Goal: Find specific page/section: Find specific page/section

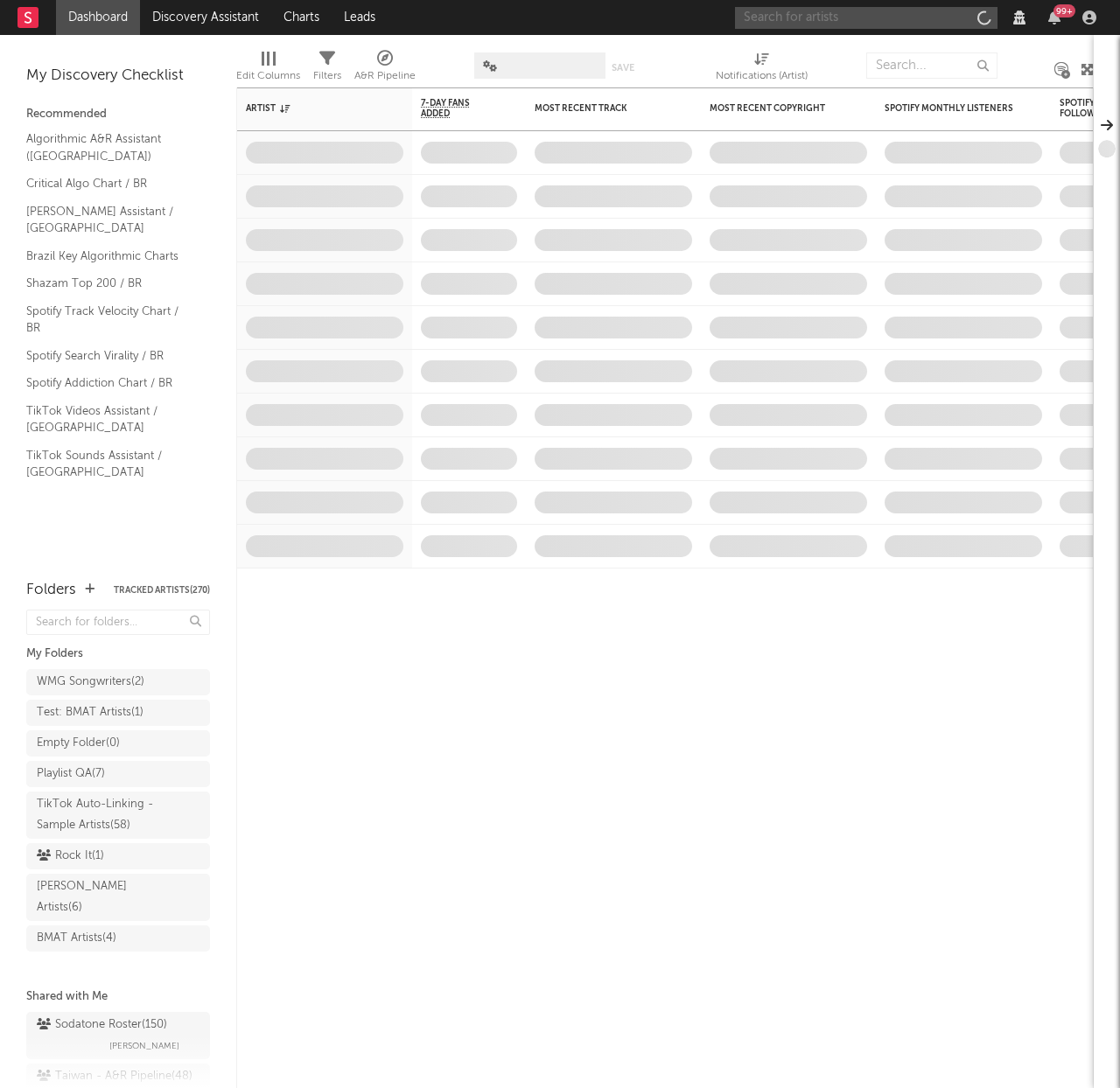
click at [784, 24] on input "text" at bounding box center [866, 18] width 262 height 22
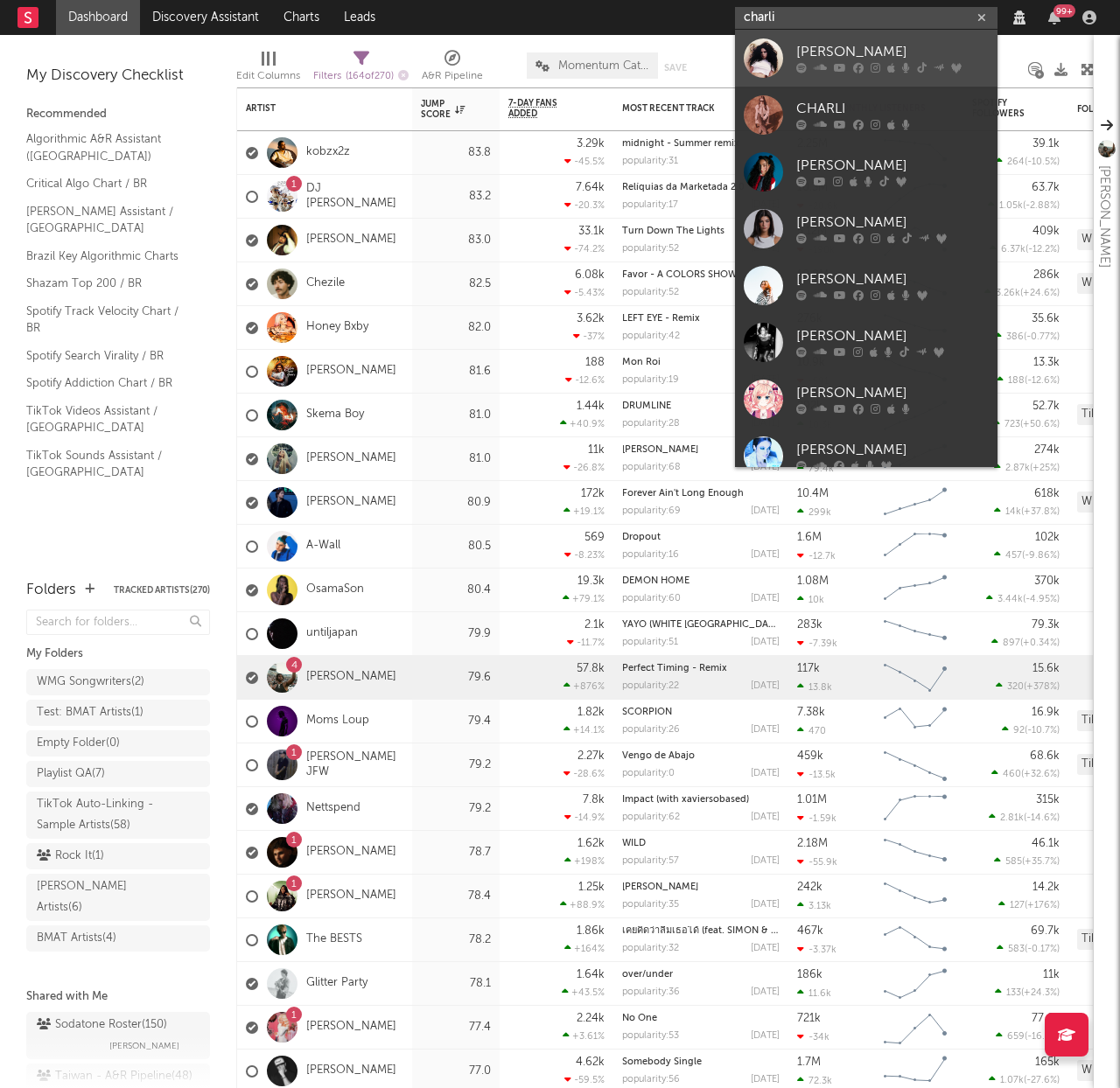
type input "charli"
click at [865, 58] on div "[PERSON_NAME]" at bounding box center [892, 52] width 193 height 21
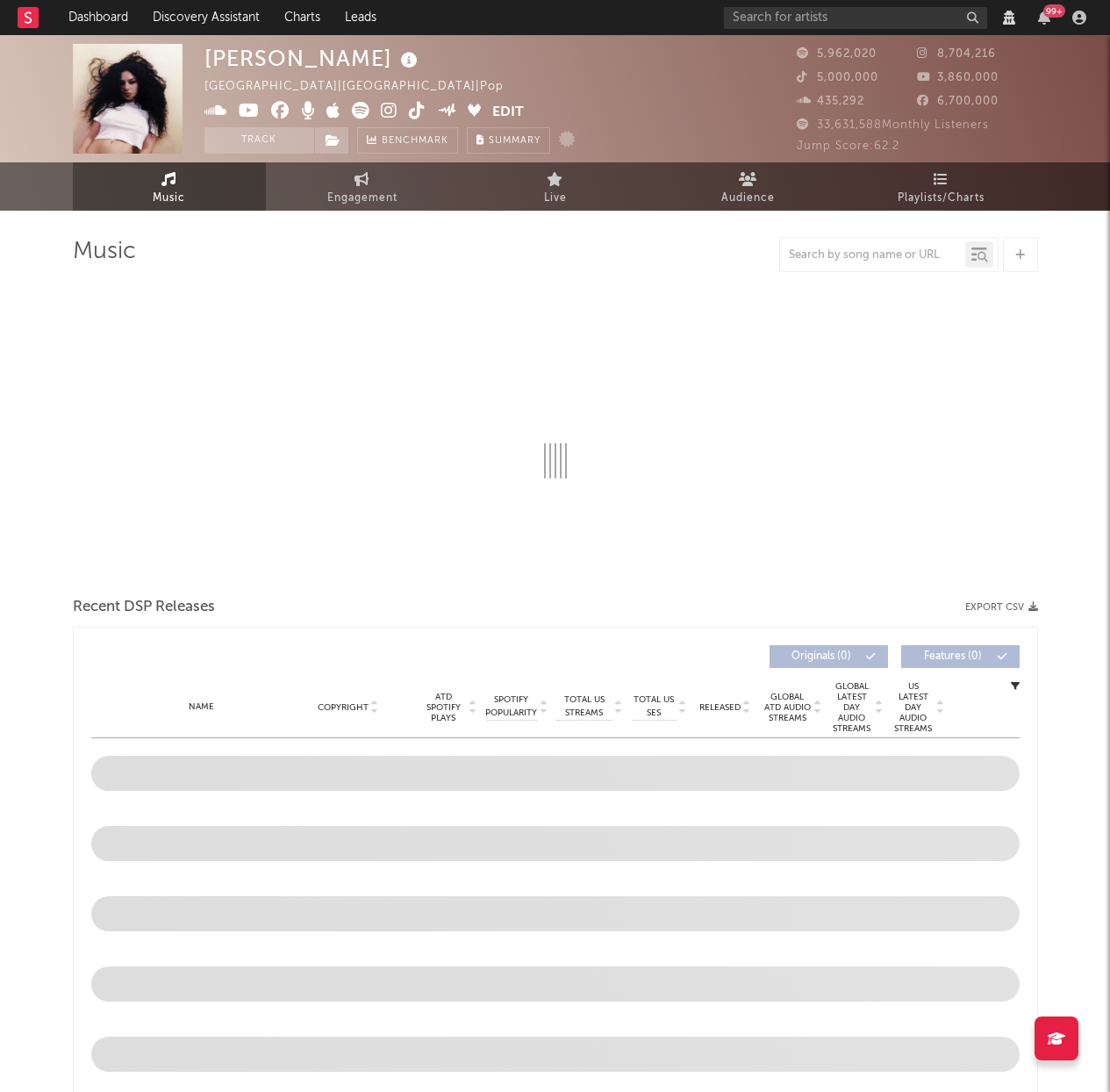
select select "View all"
select select "6m"
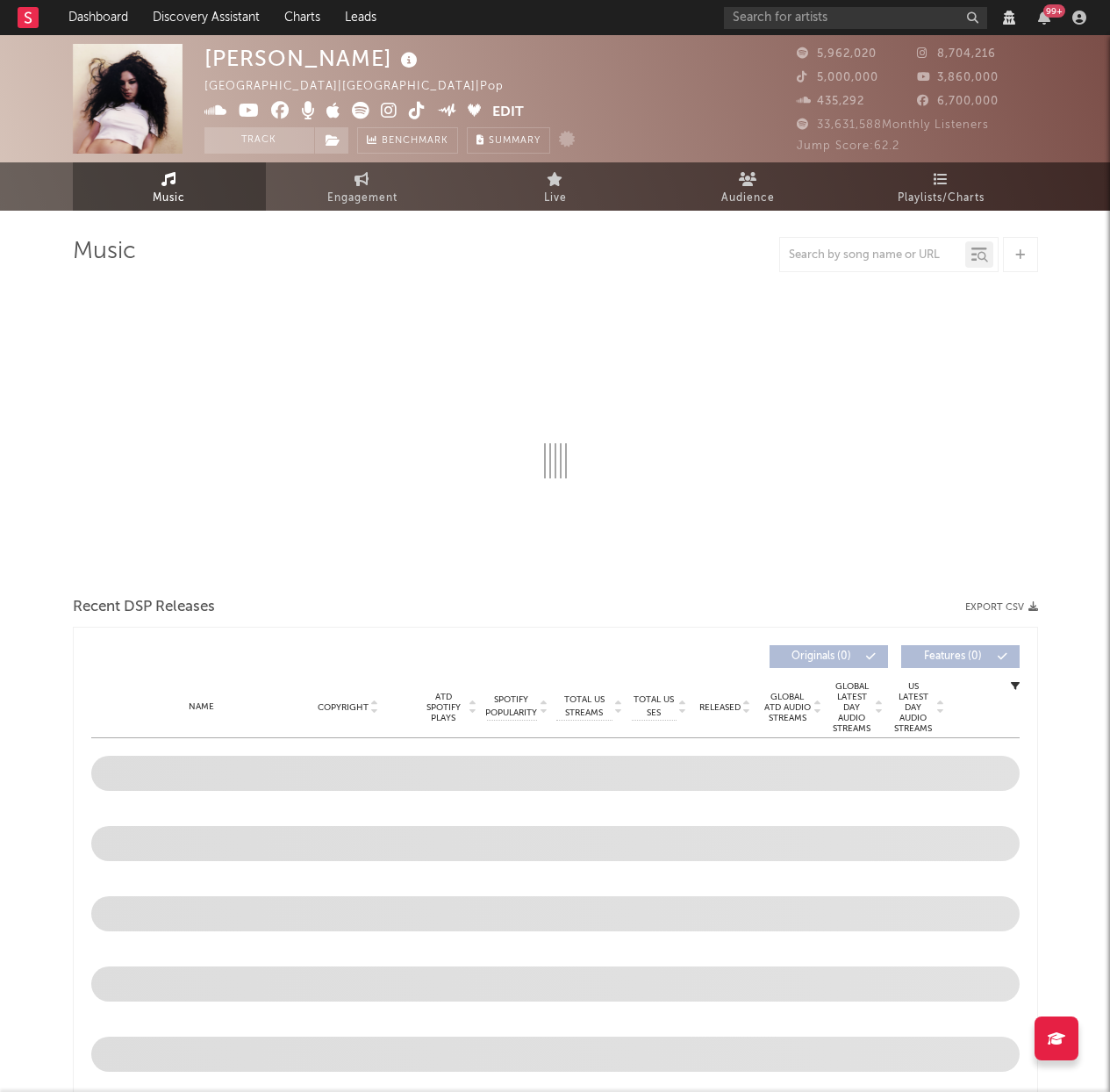
select select "View all"
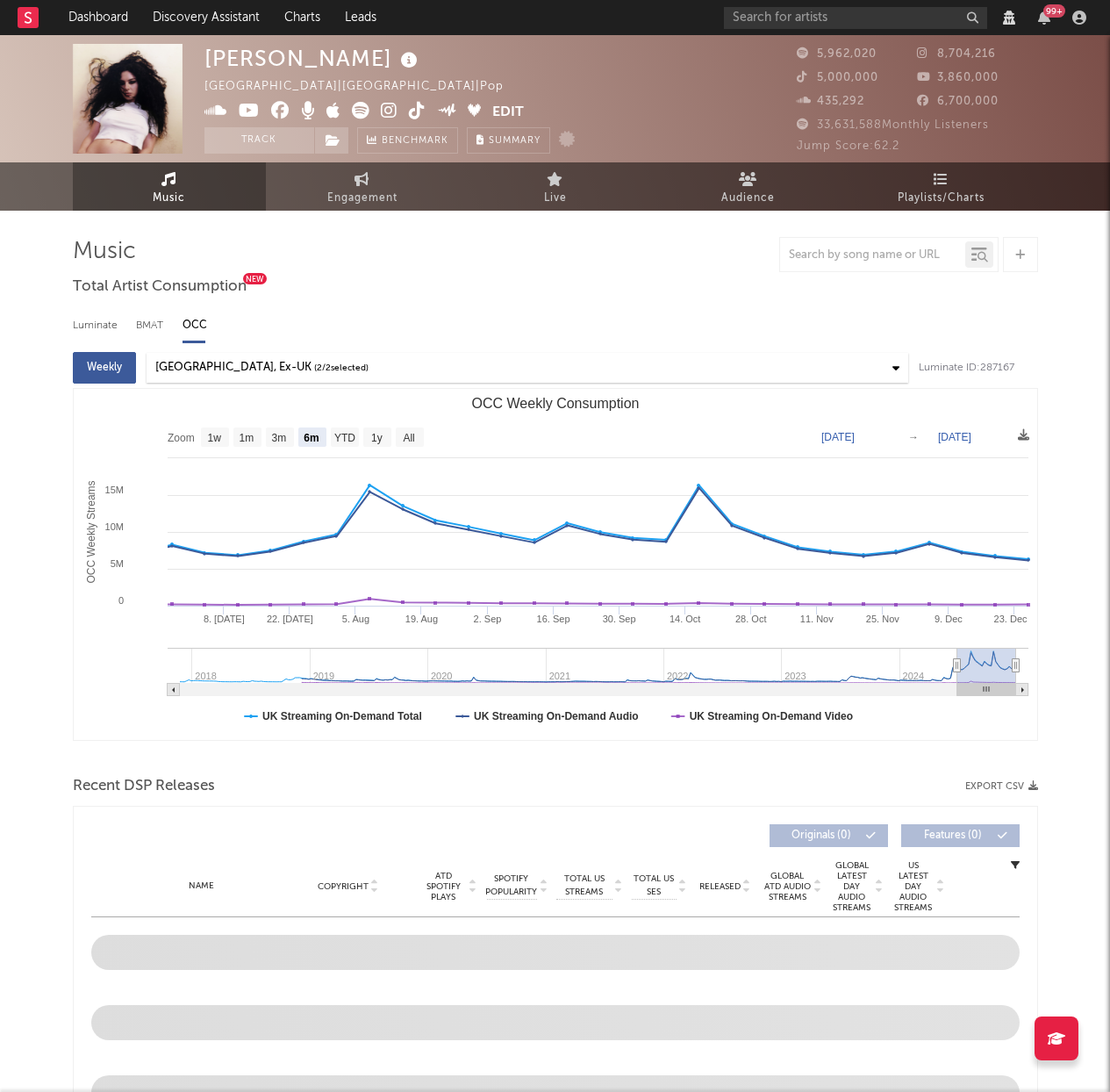
select select "View all"
select select "6m"
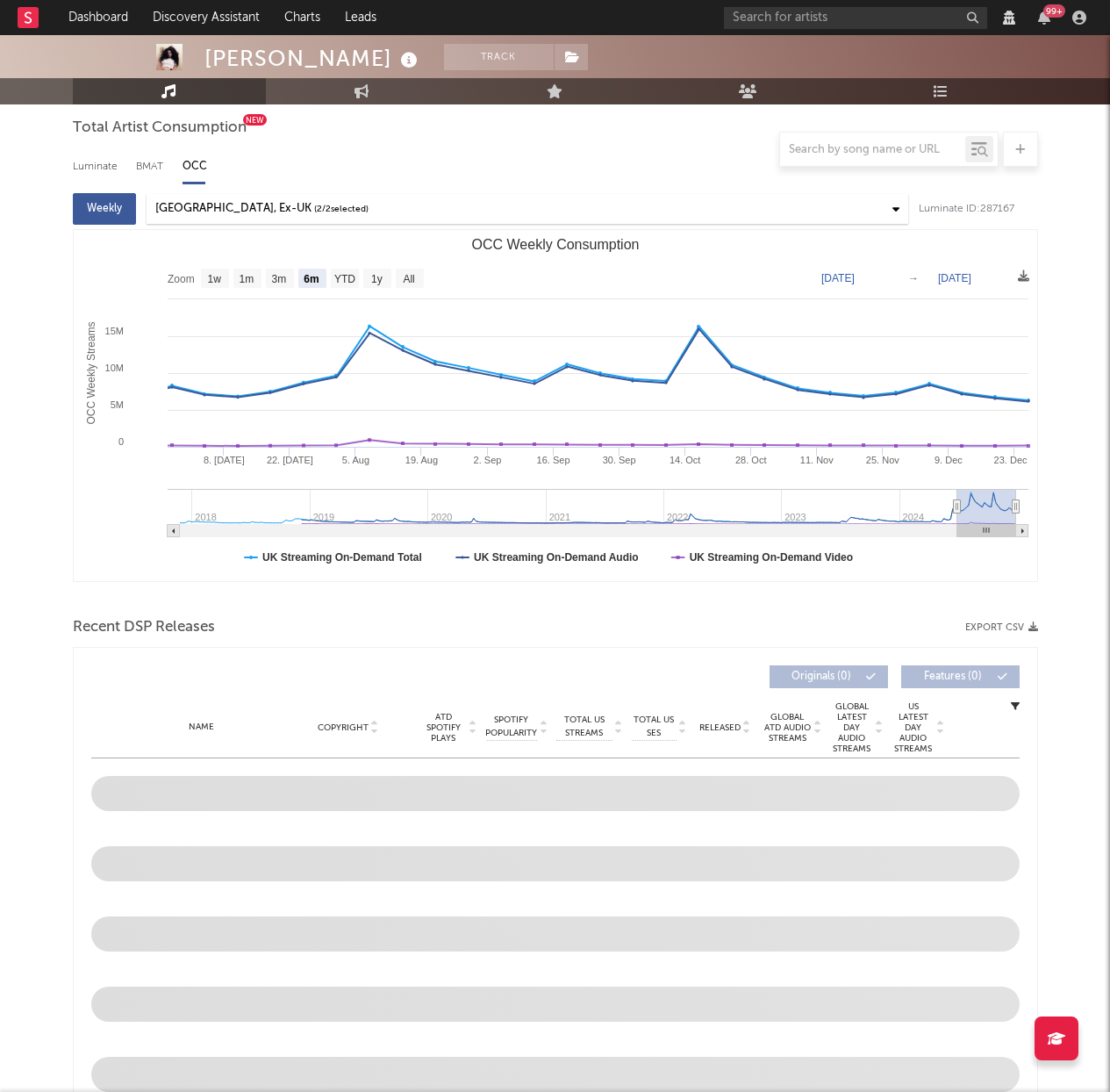
scroll to position [171, 0]
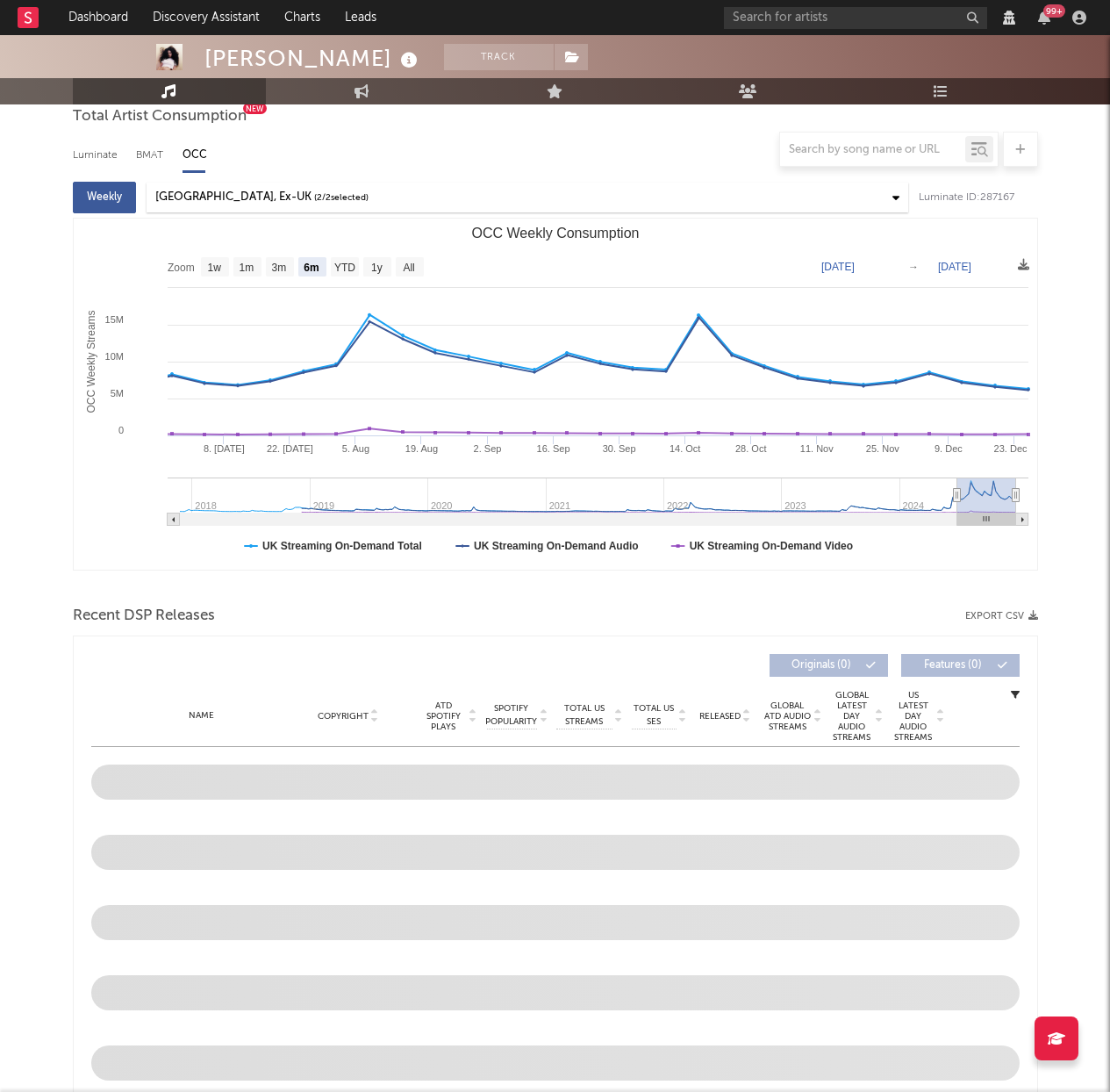
select select "View all"
select select "6m"
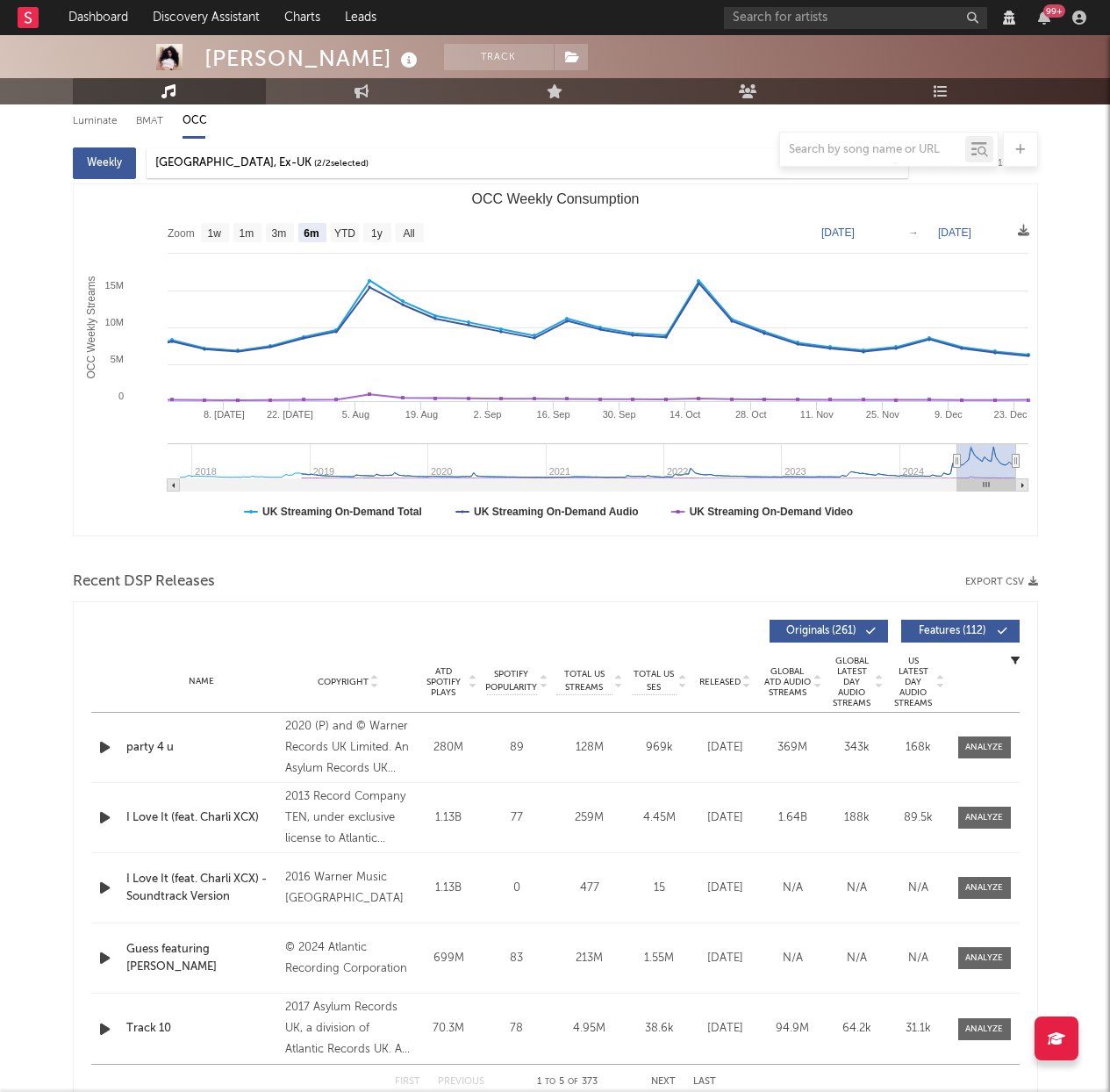
scroll to position [0, 0]
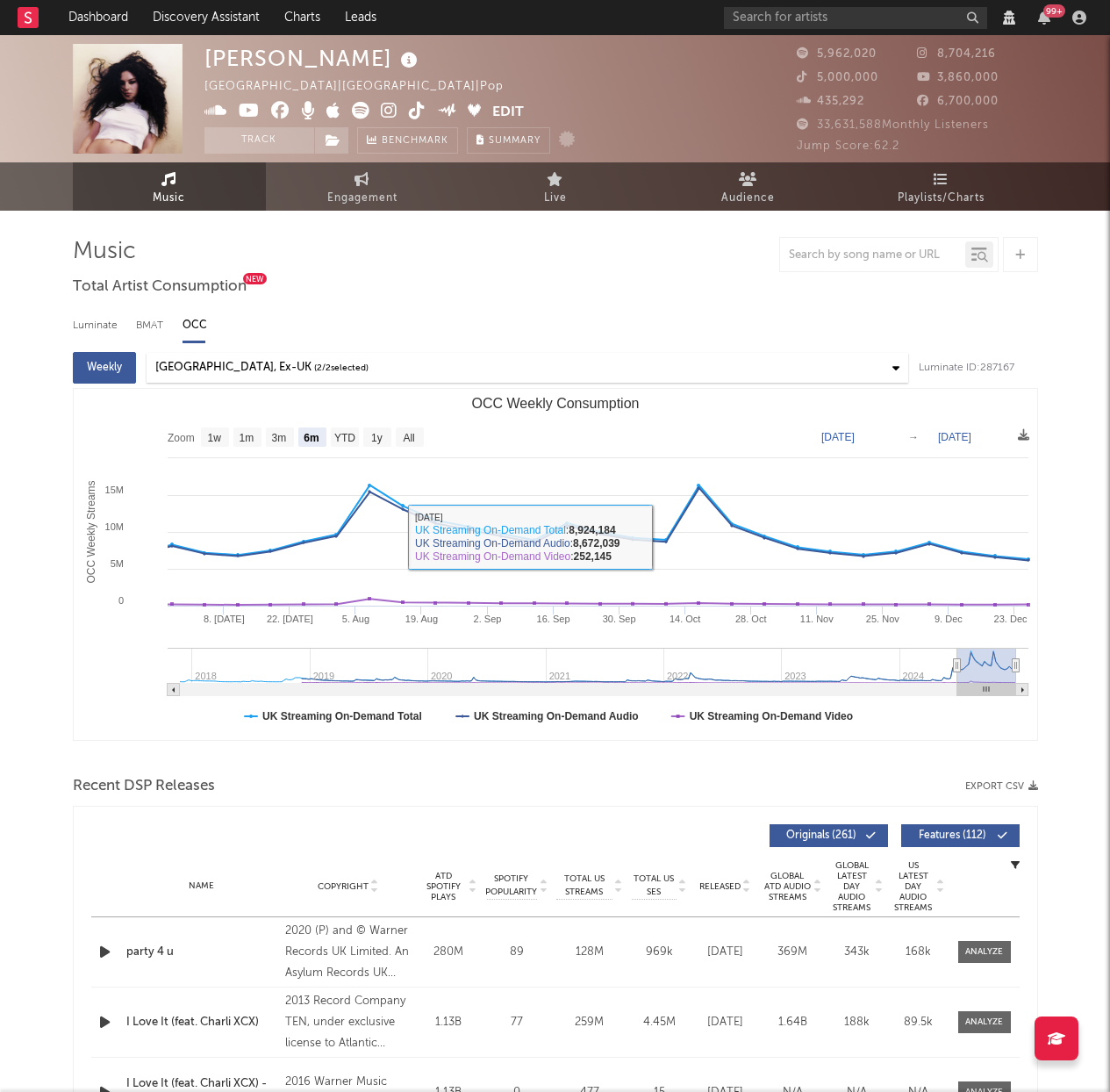
click at [847, 241] on div at bounding box center [889, 254] width 220 height 35
click at [845, 247] on div at bounding box center [873, 255] width 185 height 22
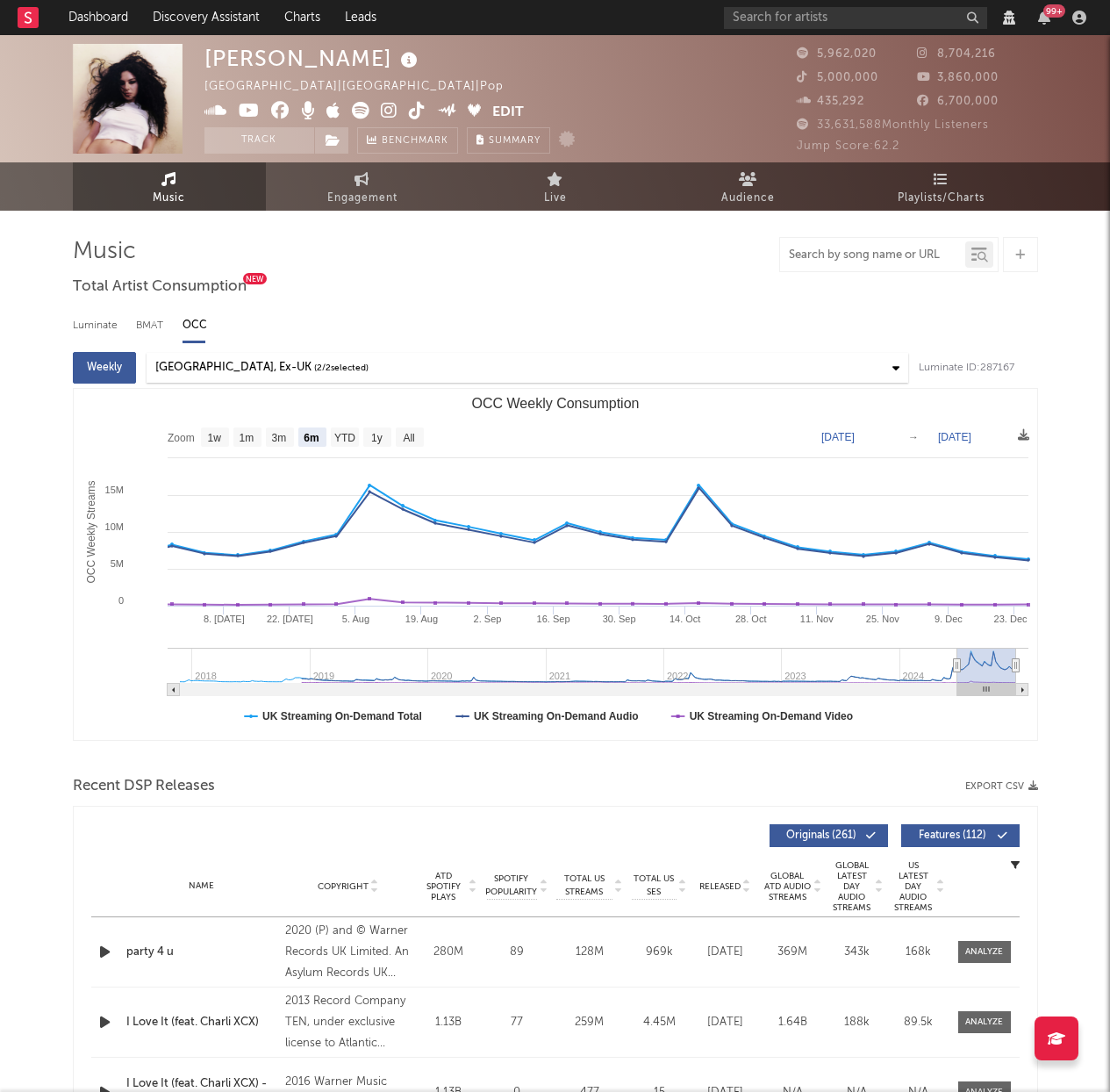
click at [846, 250] on input "text" at bounding box center [873, 255] width 185 height 14
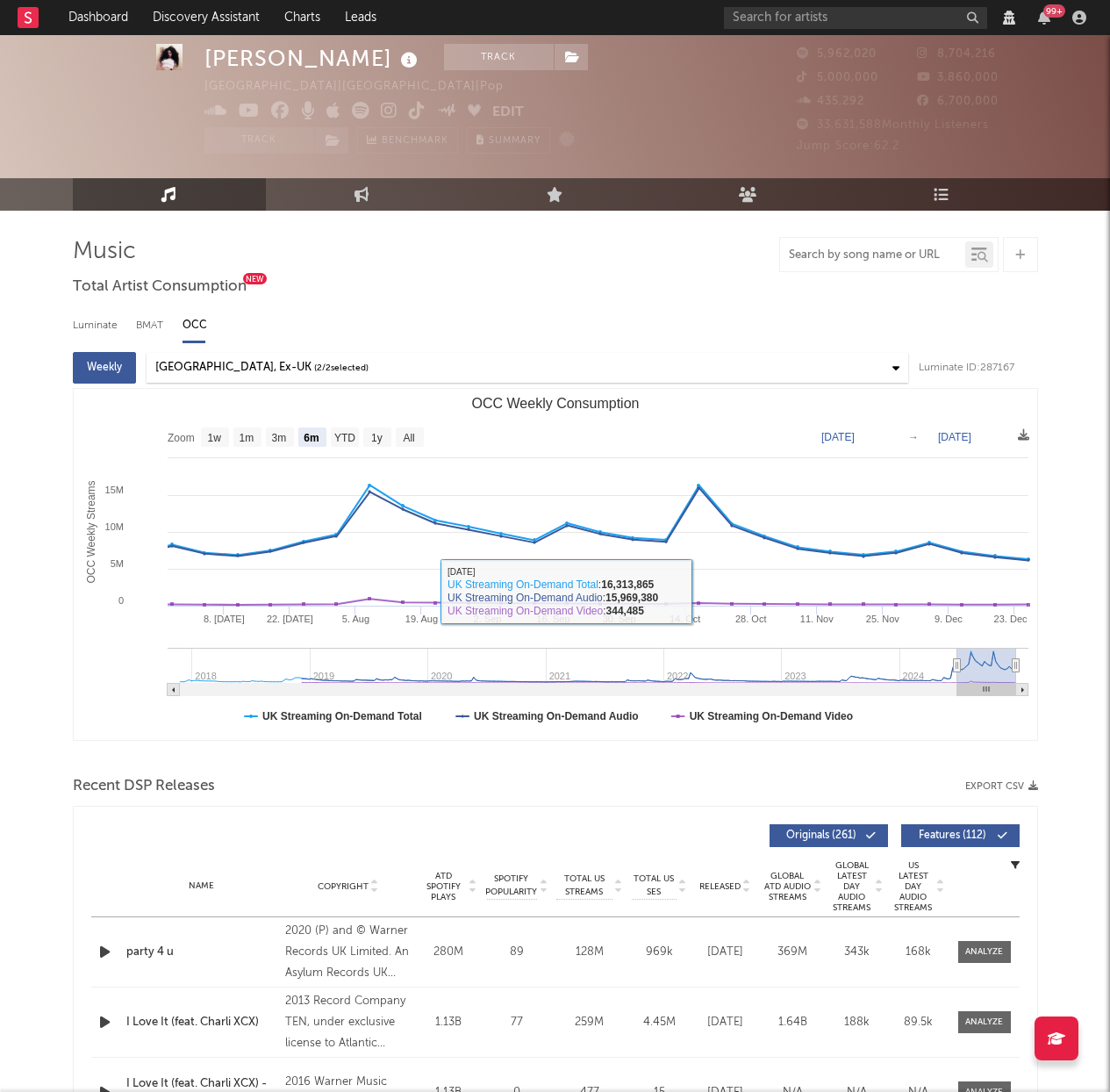
scroll to position [231, 0]
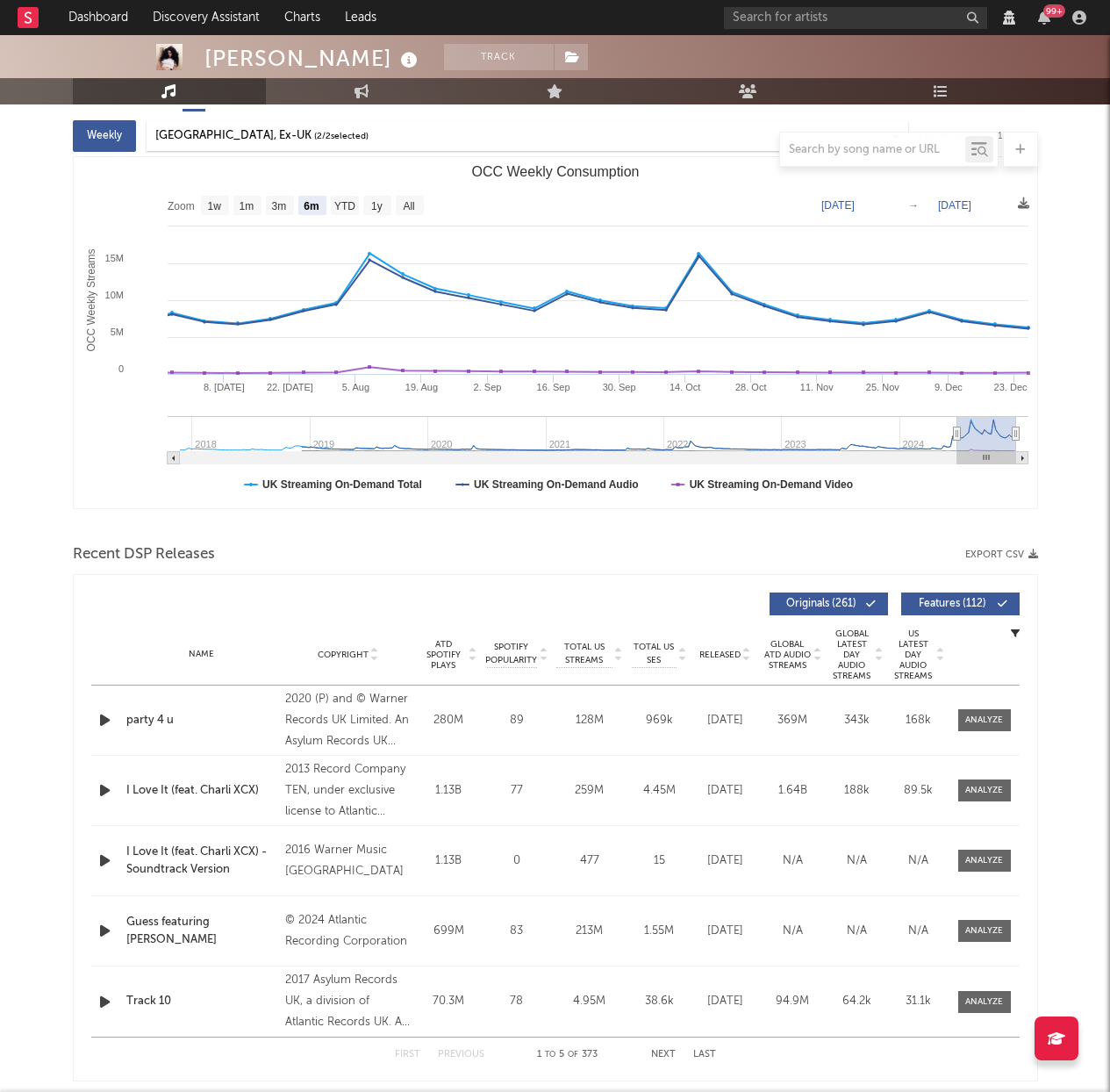
click at [747, 659] on icon at bounding box center [747, 658] width 9 height 7
select select "View all"
select select "6m"
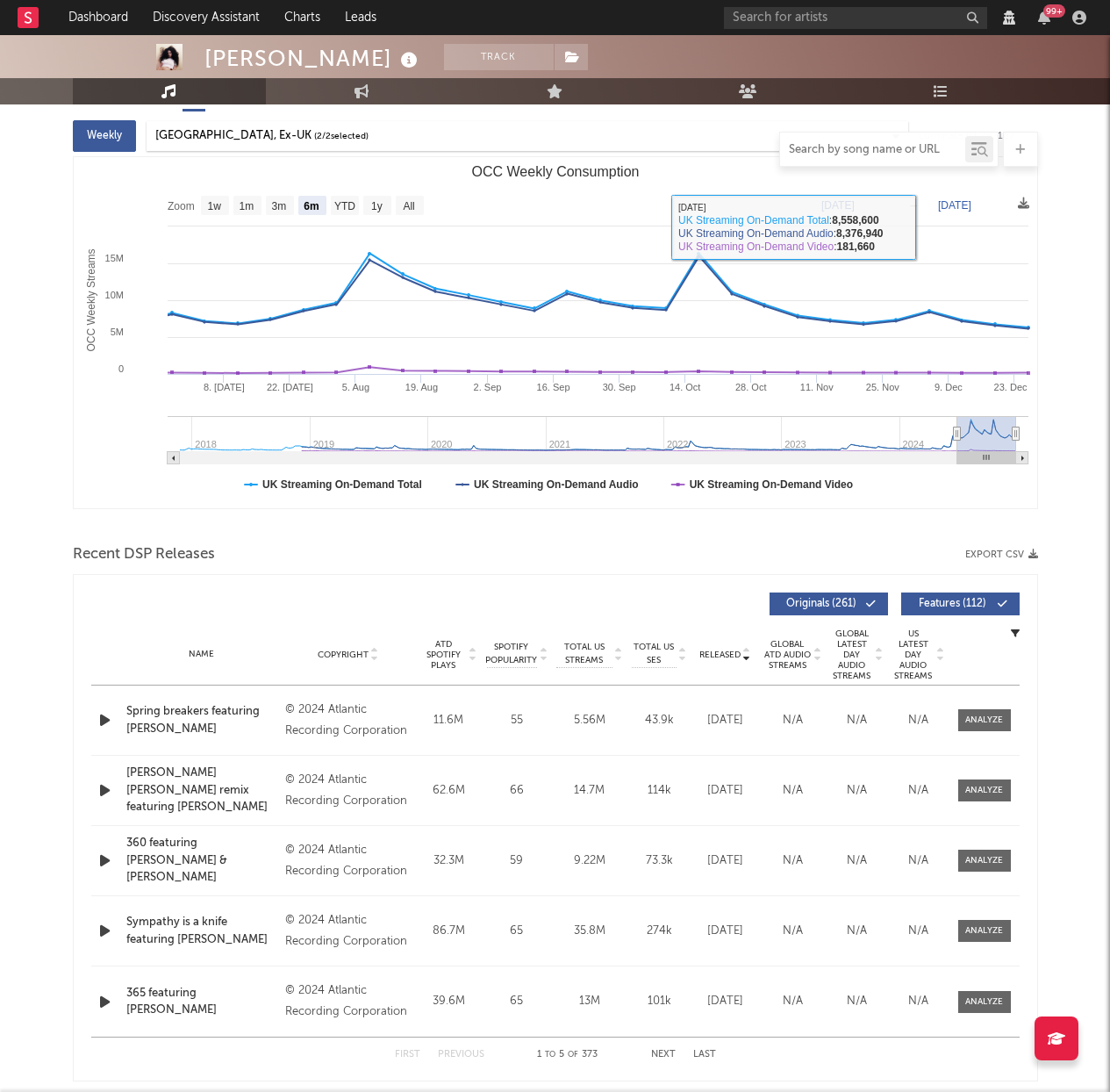
click at [854, 143] on input "text" at bounding box center [873, 150] width 185 height 14
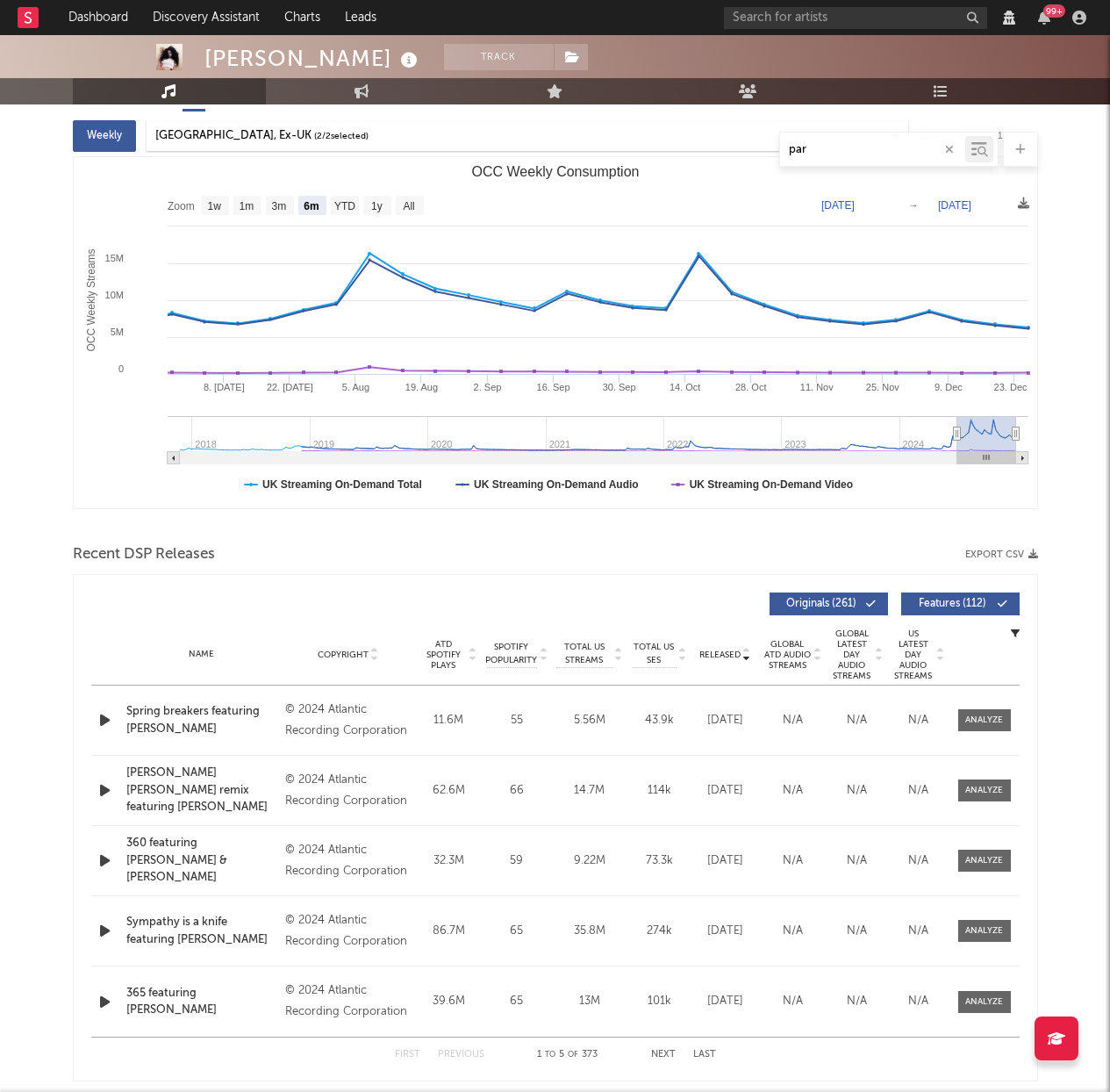
type input "part"
select select "View all"
select select "6m"
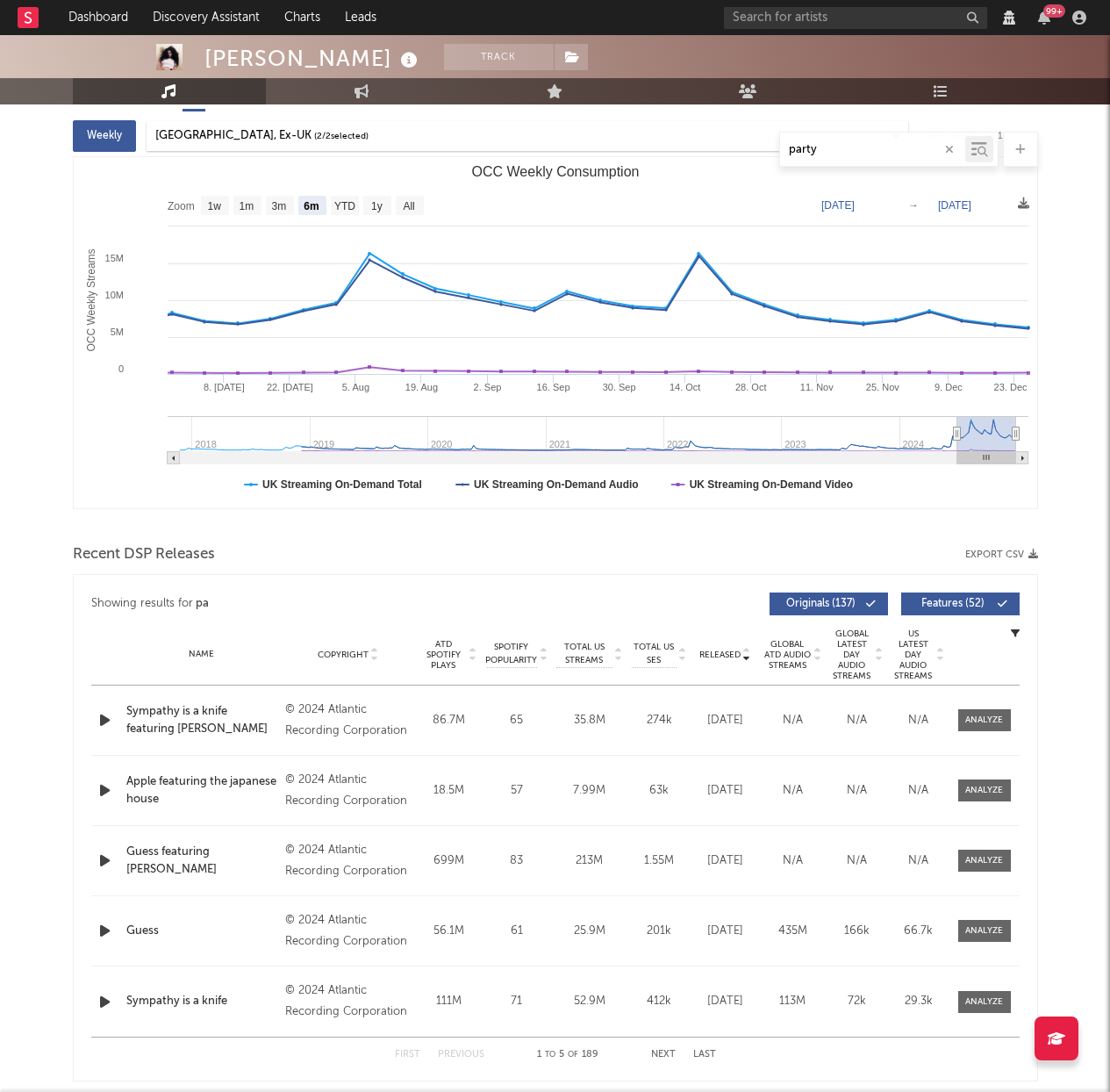
type input "party"
select select "View all"
select select "6m"
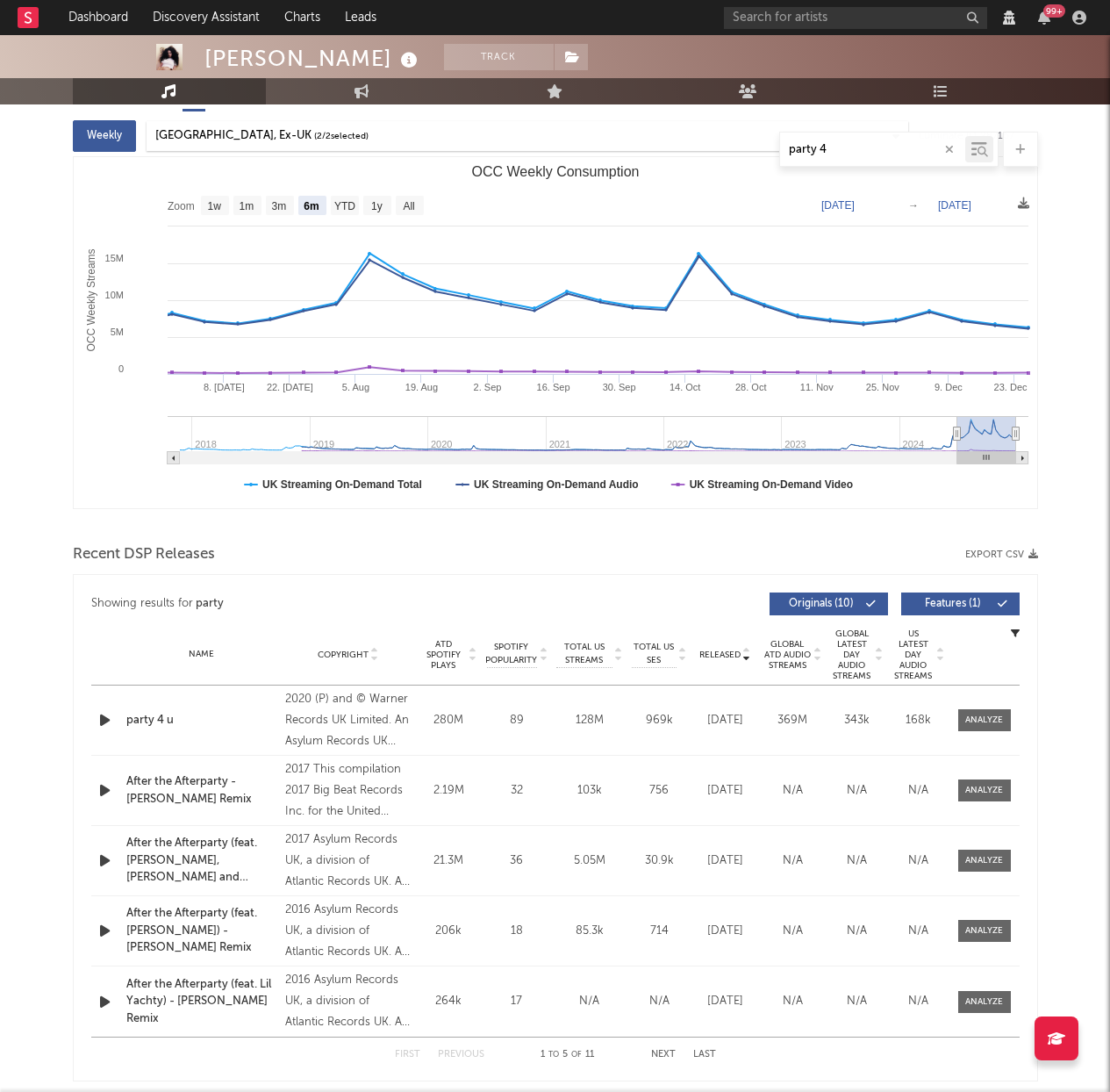
type input "party 4"
select select "View all"
select select "6m"
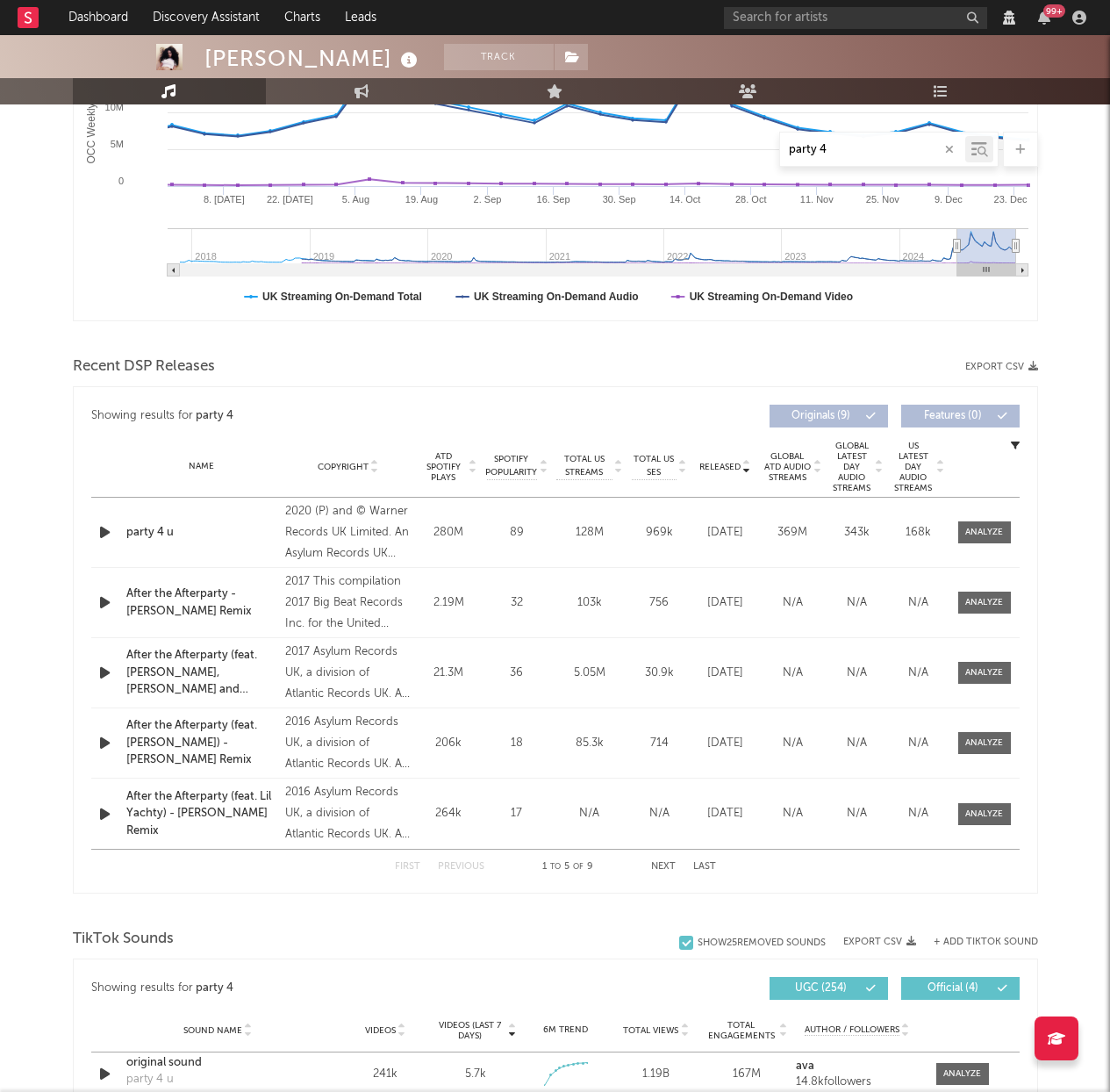
scroll to position [408, 0]
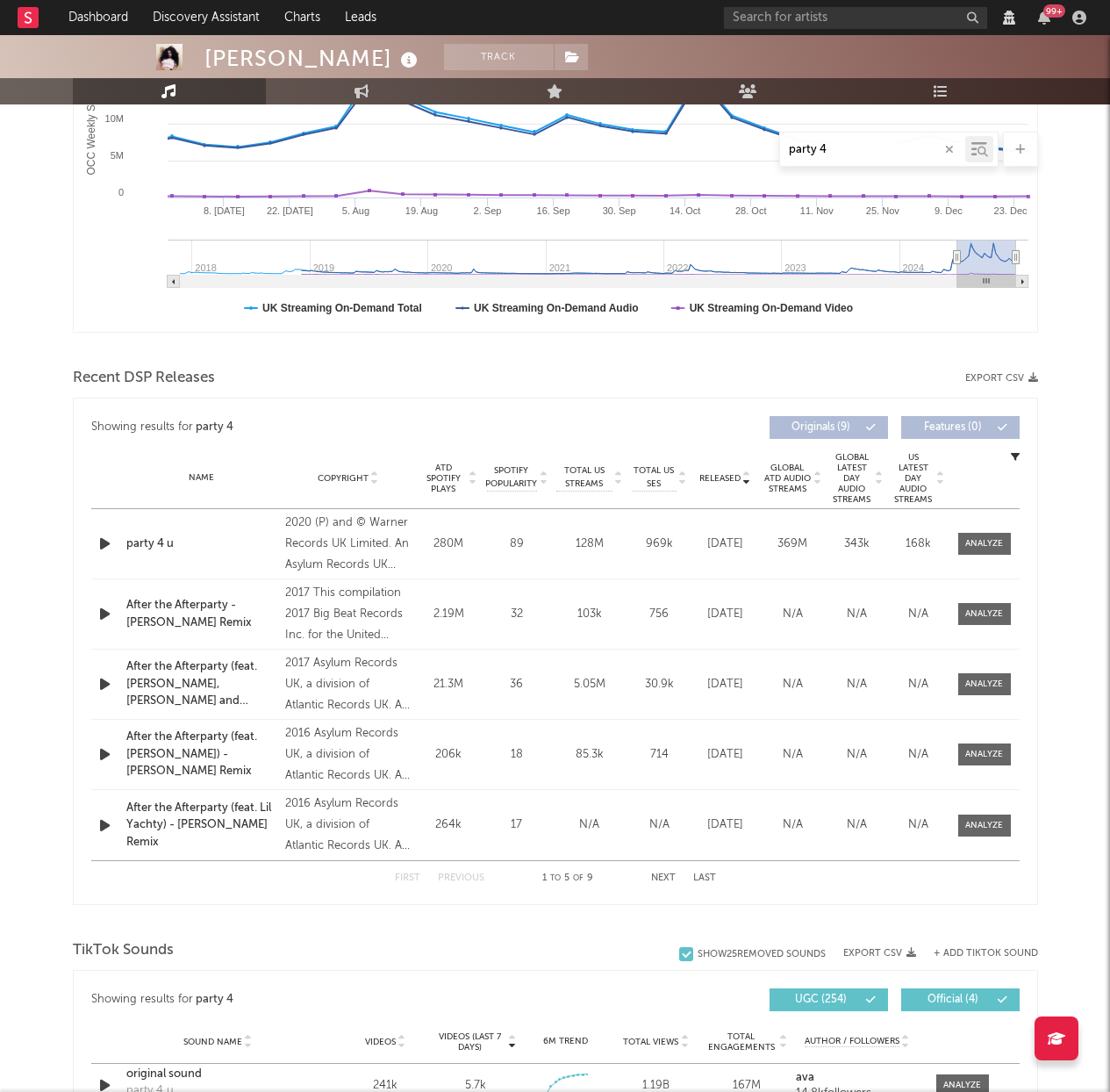
type input "party 4"
